Goal: Transaction & Acquisition: Subscribe to service/newsletter

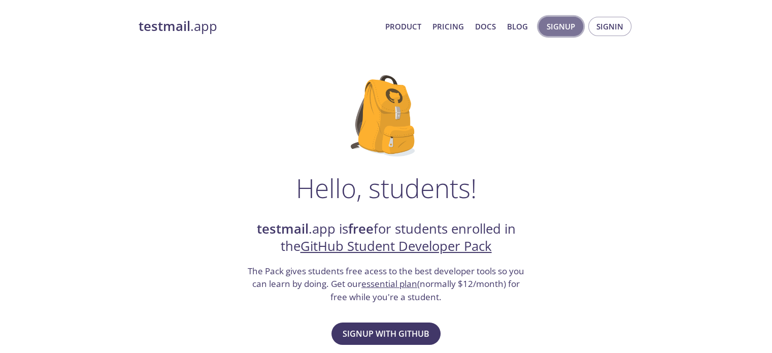
click at [558, 30] on span "Signup" at bounding box center [560, 26] width 28 height 13
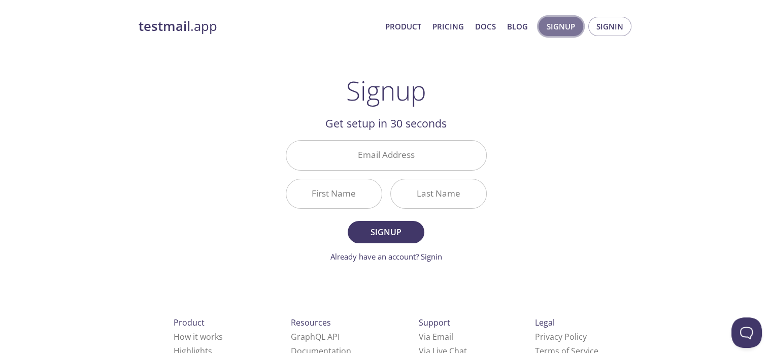
click at [568, 27] on span "Signup" at bounding box center [560, 26] width 28 height 13
click at [409, 233] on span "Signup" at bounding box center [386, 232] width 54 height 14
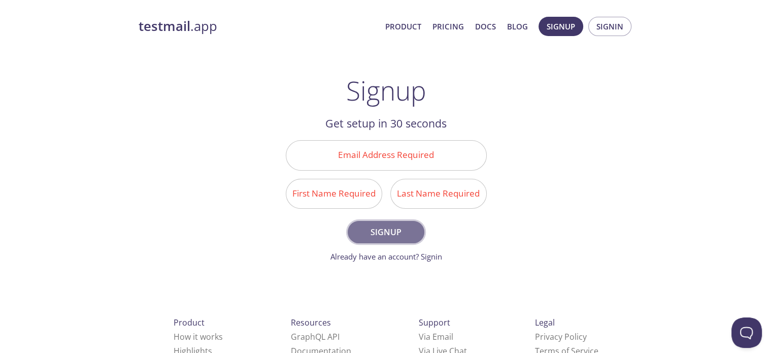
click at [409, 233] on span "Signup" at bounding box center [386, 232] width 54 height 14
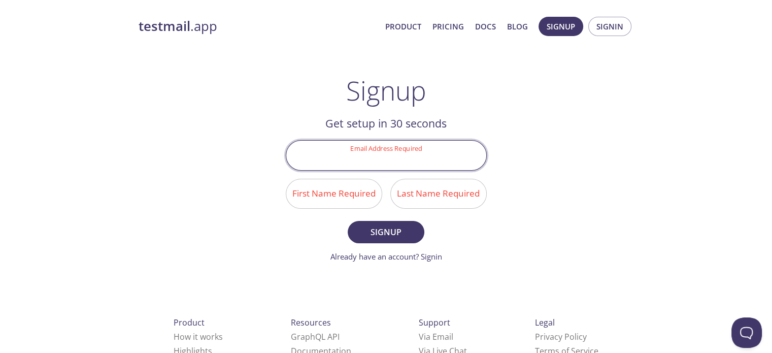
click at [396, 165] on input "Email Address Required" at bounding box center [386, 155] width 200 height 29
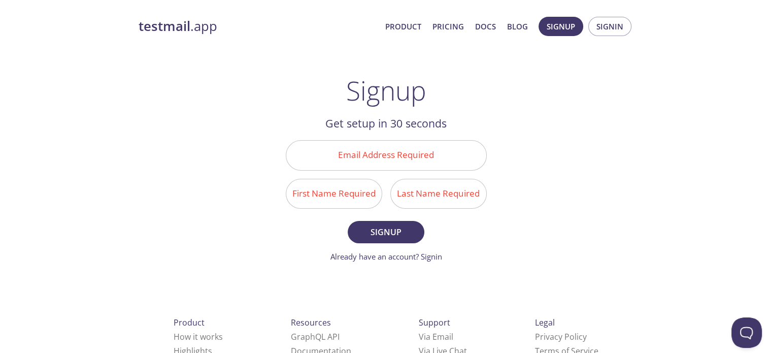
click at [622, 161] on div "testmail .app Product Pricing Docs Blog Signup Signin Signup Get setup in 30 se…" at bounding box center [385, 243] width 519 height 466
